Goal: Information Seeking & Learning: Compare options

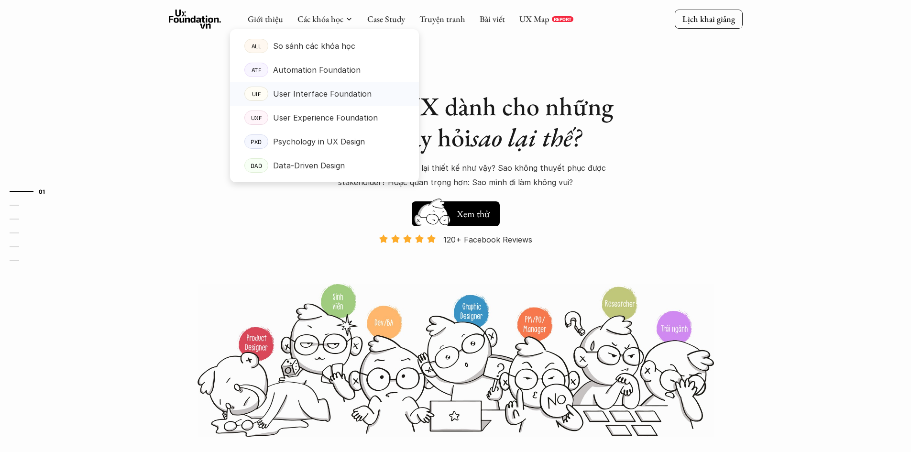
click at [318, 93] on p "User Interface Foundation" at bounding box center [322, 94] width 99 height 14
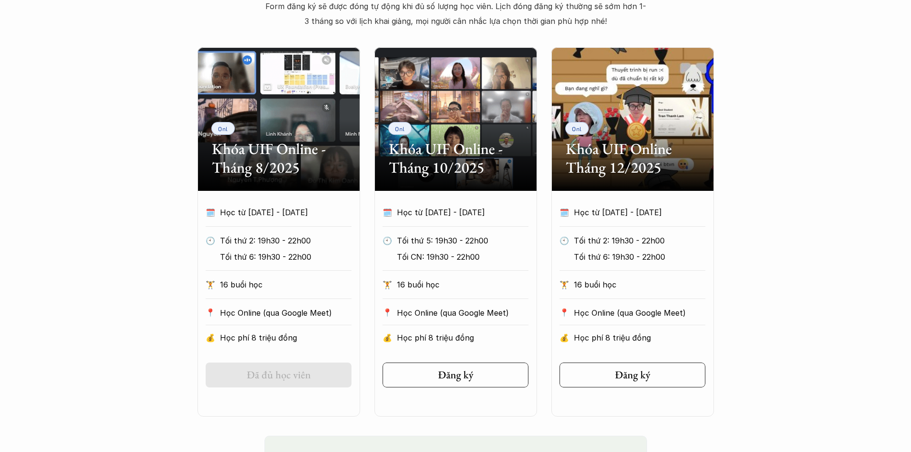
scroll to position [622, 0]
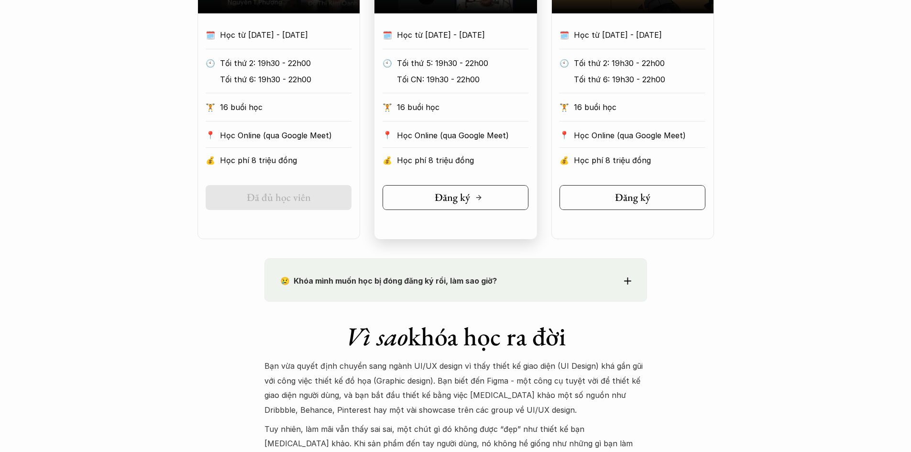
click at [467, 203] on h5 "Đăng ký" at bounding box center [452, 197] width 35 height 12
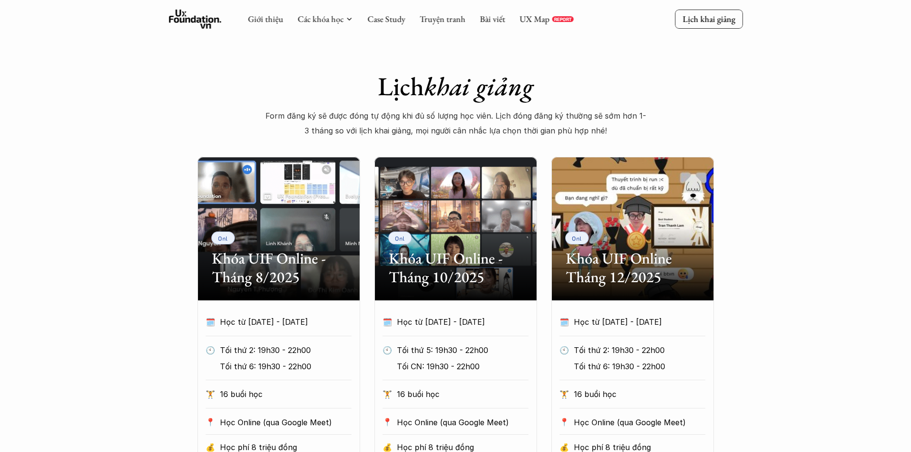
scroll to position [96, 0]
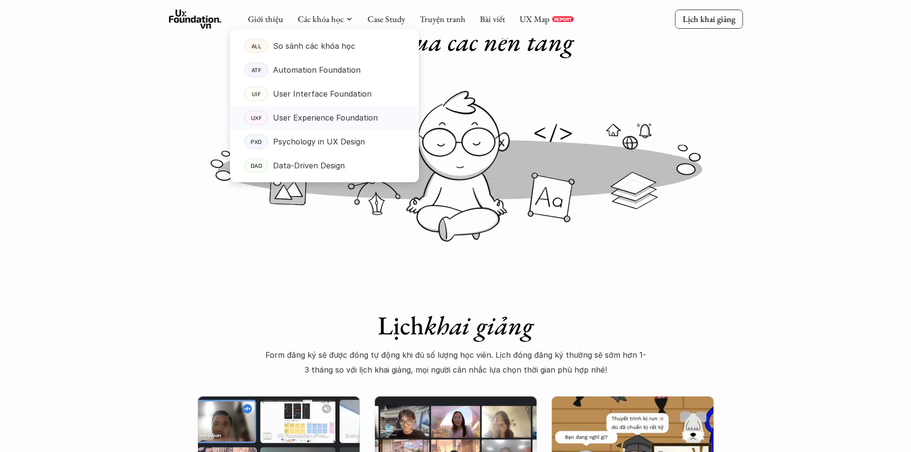
click at [309, 115] on p "User Experience Foundation" at bounding box center [325, 117] width 105 height 14
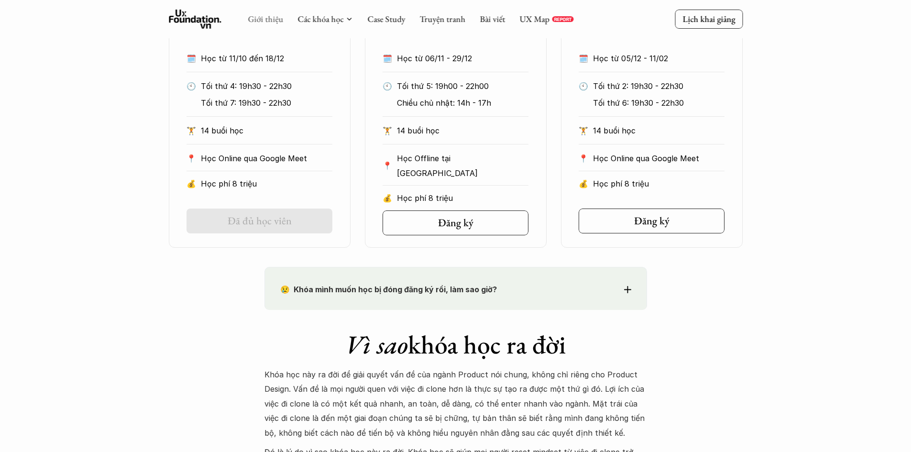
scroll to position [574, 0]
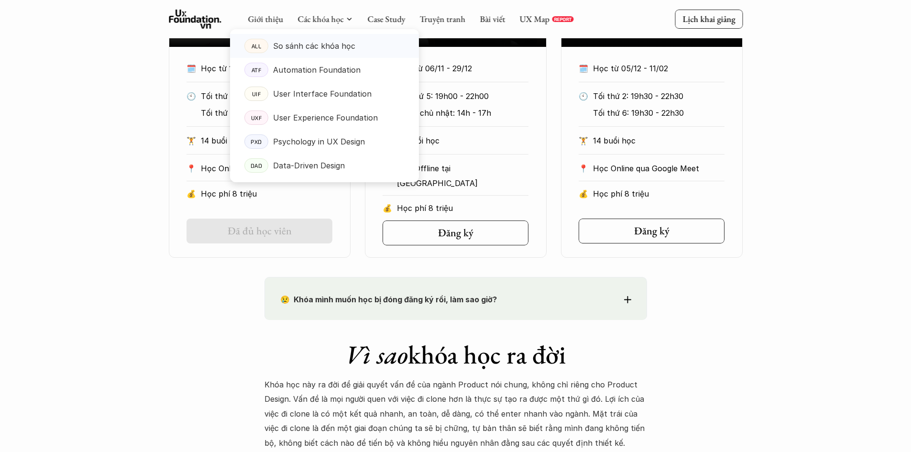
click at [310, 37] on link "ALL So sánh các khóa học" at bounding box center [324, 46] width 189 height 24
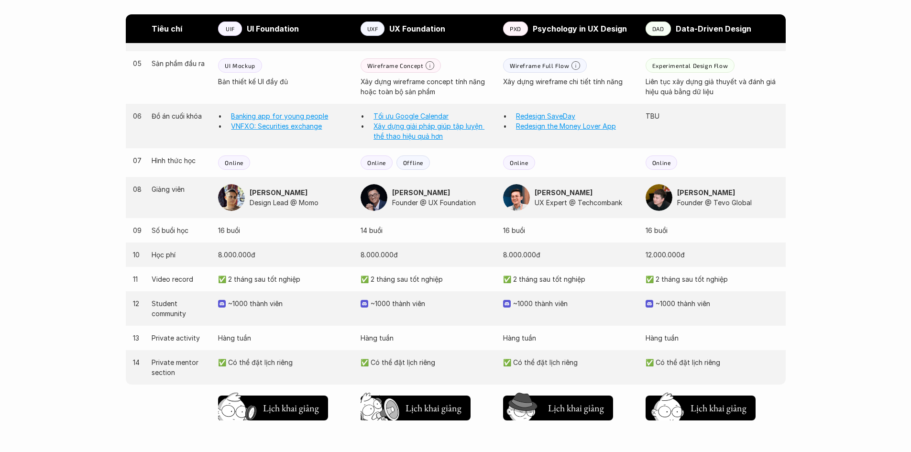
scroll to position [861, 0]
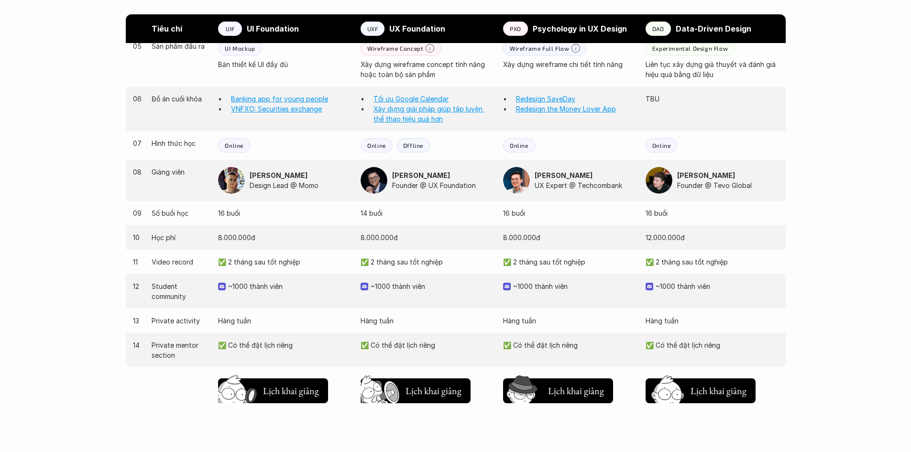
click at [821, 363] on div "Giới thiệu Các khóa học Case Study Truyện tranh Bài viết UX Map REPORT Lịch kha…" at bounding box center [455, 17] width 911 height 1756
click at [283, 99] on link "Banking app for young people" at bounding box center [279, 99] width 97 height 8
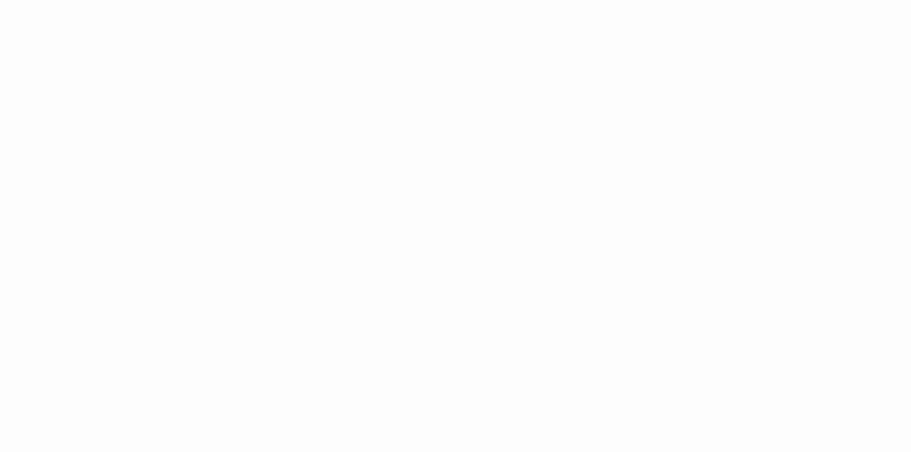
scroll to position [1339, 0]
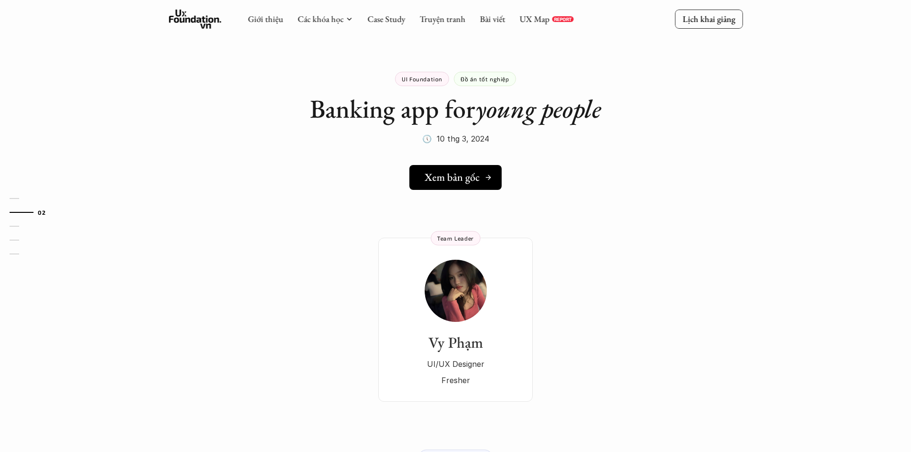
click at [459, 176] on h5 "Xem bản gốc" at bounding box center [452, 177] width 55 height 12
